Goal: Information Seeking & Learning: Learn about a topic

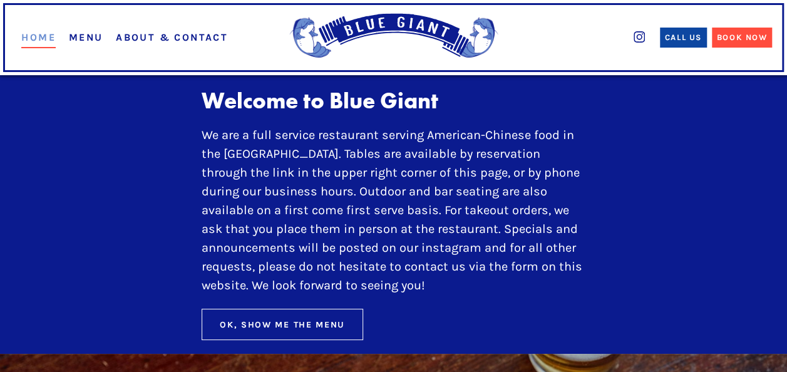
click at [89, 42] on link "Menu" at bounding box center [86, 37] width 34 height 12
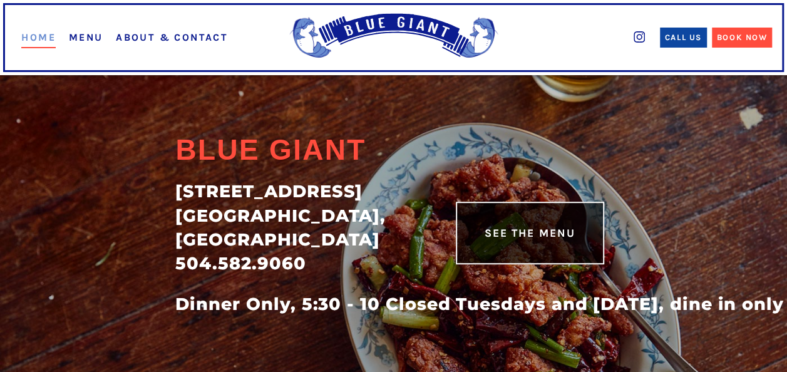
scroll to position [292, 0]
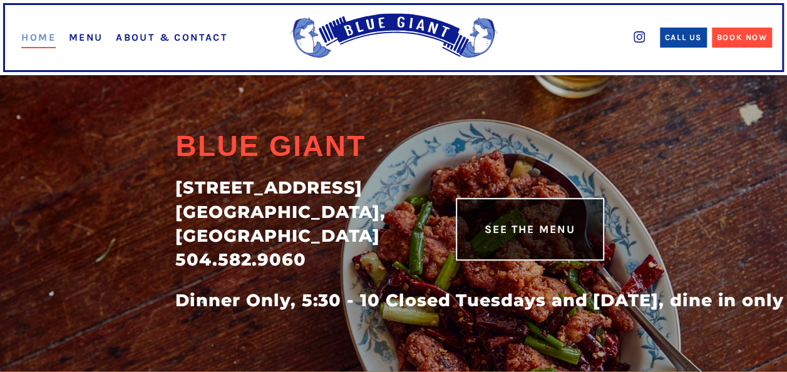
click at [513, 222] on div "See The Menu" at bounding box center [530, 229] width 91 height 16
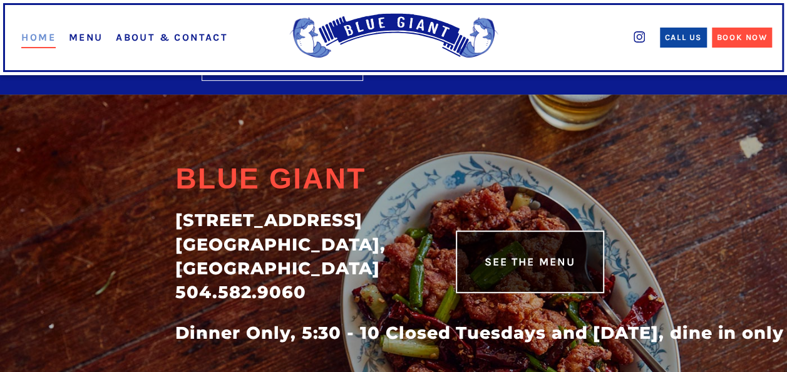
scroll to position [268, 0]
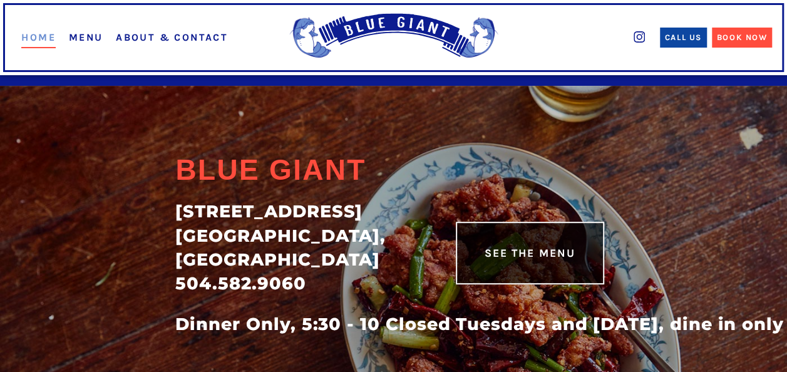
click at [525, 245] on div "See The Menu" at bounding box center [530, 253] width 91 height 16
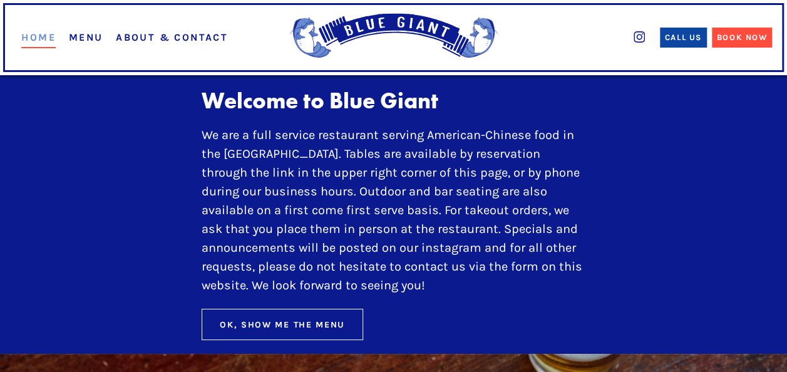
scroll to position [50, 0]
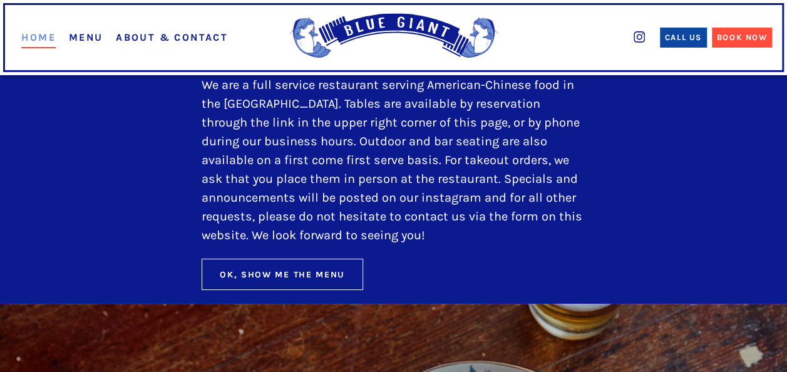
click at [344, 276] on button "Ok, Show Me The Menu" at bounding box center [283, 274] width 162 height 31
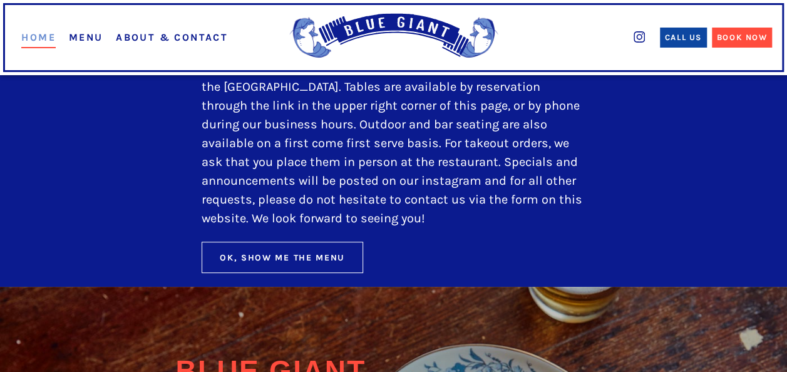
scroll to position [65, 0]
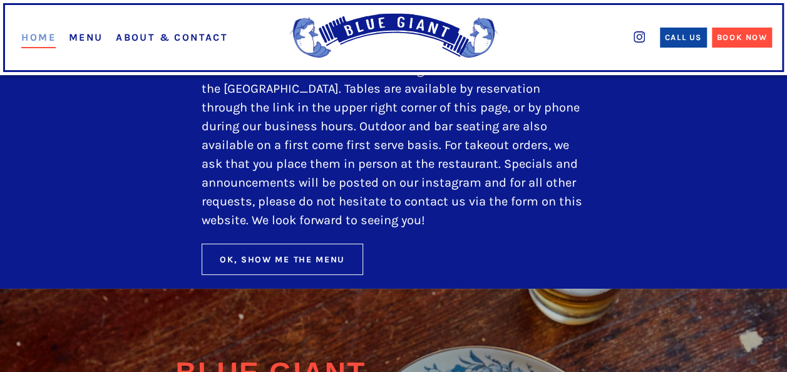
click at [267, 255] on div "Ok, Show Me The Menu" at bounding box center [282, 259] width 125 height 13
drag, startPoint x: 267, startPoint y: 255, endPoint x: 214, endPoint y: 261, distance: 52.9
click at [214, 261] on button "Ok, Show Me The Menu" at bounding box center [283, 259] width 162 height 31
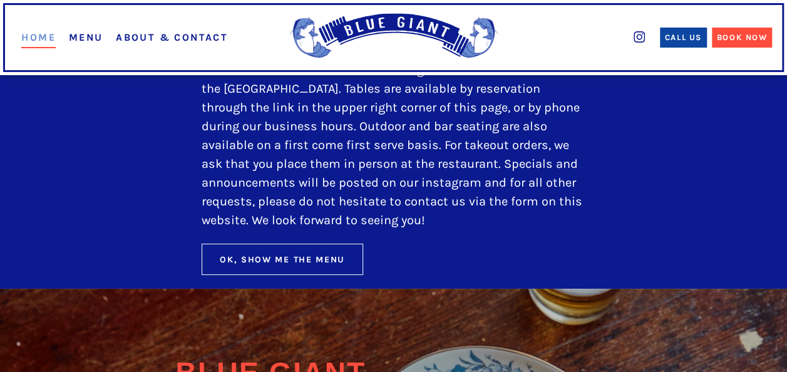
click at [227, 258] on div "Ok, Show Me The Menu" at bounding box center [282, 259] width 125 height 13
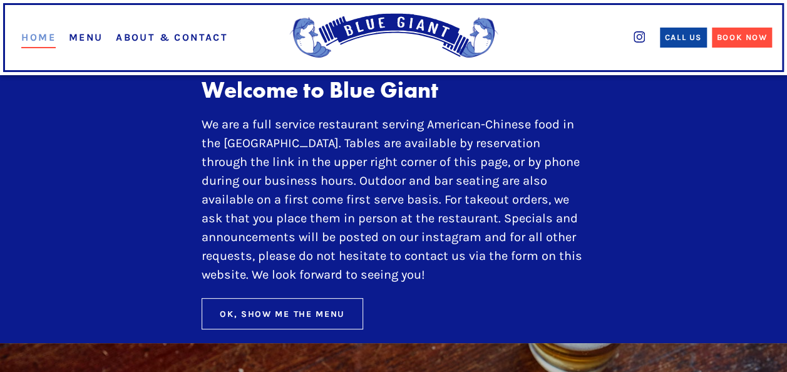
scroll to position [0, 0]
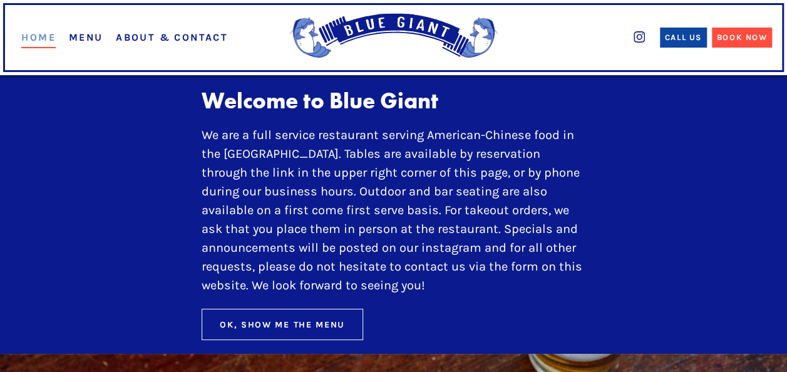
click at [265, 312] on button "Ok, Show Me The Menu" at bounding box center [283, 324] width 162 height 31
click at [267, 322] on div "Ok, Show Me The Menu" at bounding box center [282, 324] width 125 height 13
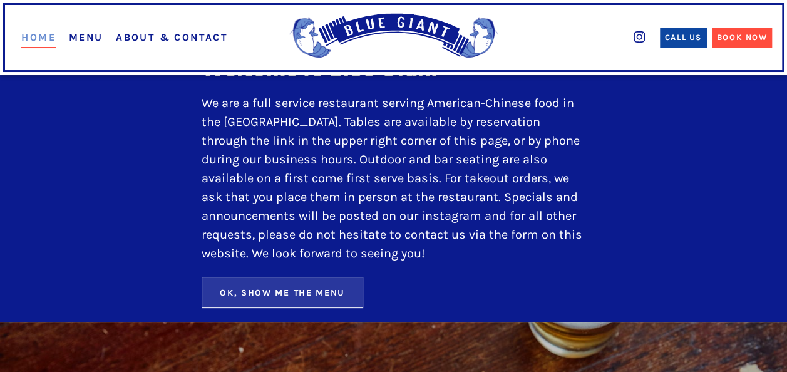
scroll to position [37, 0]
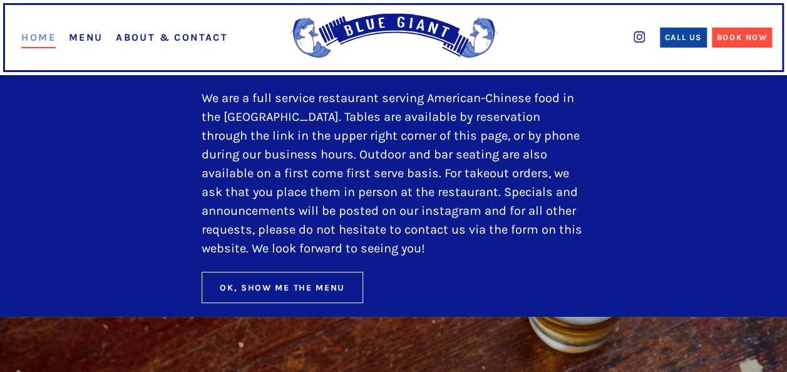
click at [80, 35] on link "Menu" at bounding box center [86, 37] width 34 height 12
